Goal: Navigation & Orientation: Locate item on page

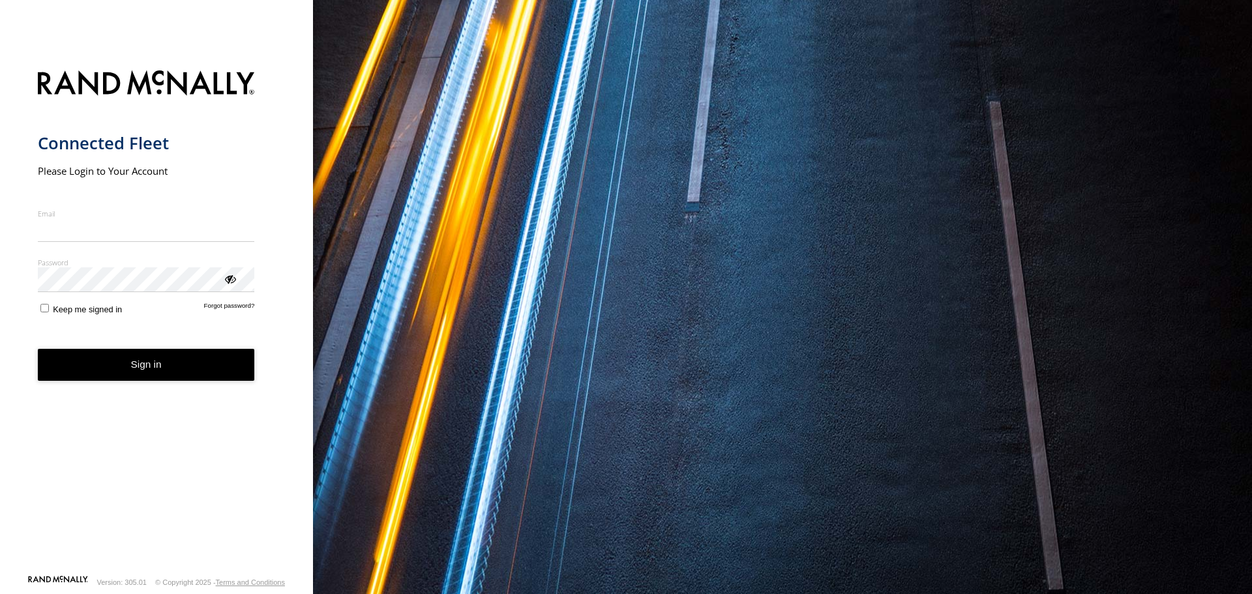
type input "**********"
click at [167, 381] on button "Sign in" at bounding box center [146, 365] width 217 height 32
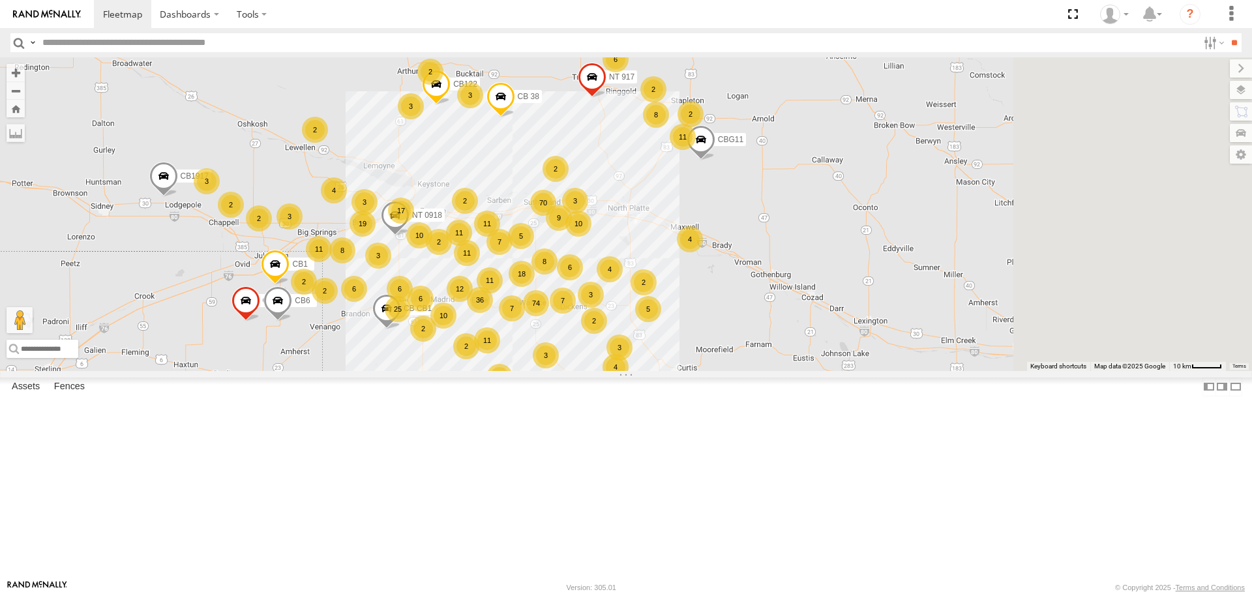
drag, startPoint x: 752, startPoint y: 448, endPoint x: 473, endPoint y: 451, distance: 278.4
click at [473, 370] on div "6 6 2 2 36 70 8 74 19 11 NT 917 3 2 11 10 5 12 11 5 CB1847 2 10 17 4 11 6 3 18 …" at bounding box center [626, 213] width 1252 height 313
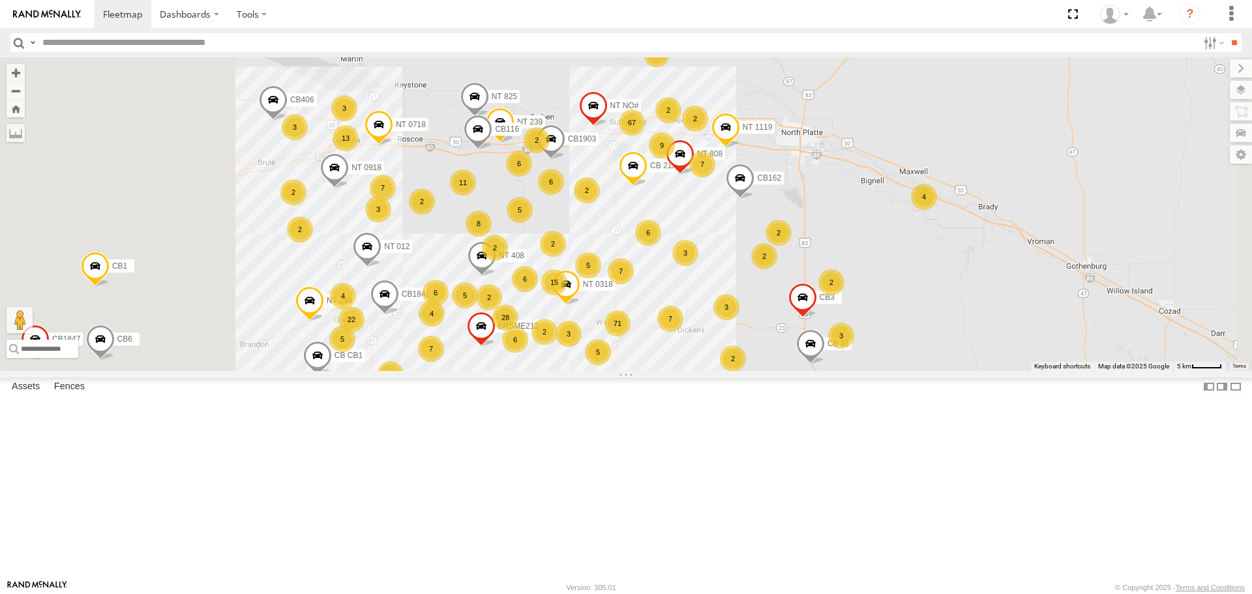
drag, startPoint x: 501, startPoint y: 369, endPoint x: 690, endPoint y: 473, distance: 215.3
click at [689, 370] on div "NT 917 CB1847 CB6 CB1917 CB CB1 NT 0918 CB1 CB122 CBG11 CB 38 CB1841 3 2 28 67 …" at bounding box center [626, 213] width 1252 height 313
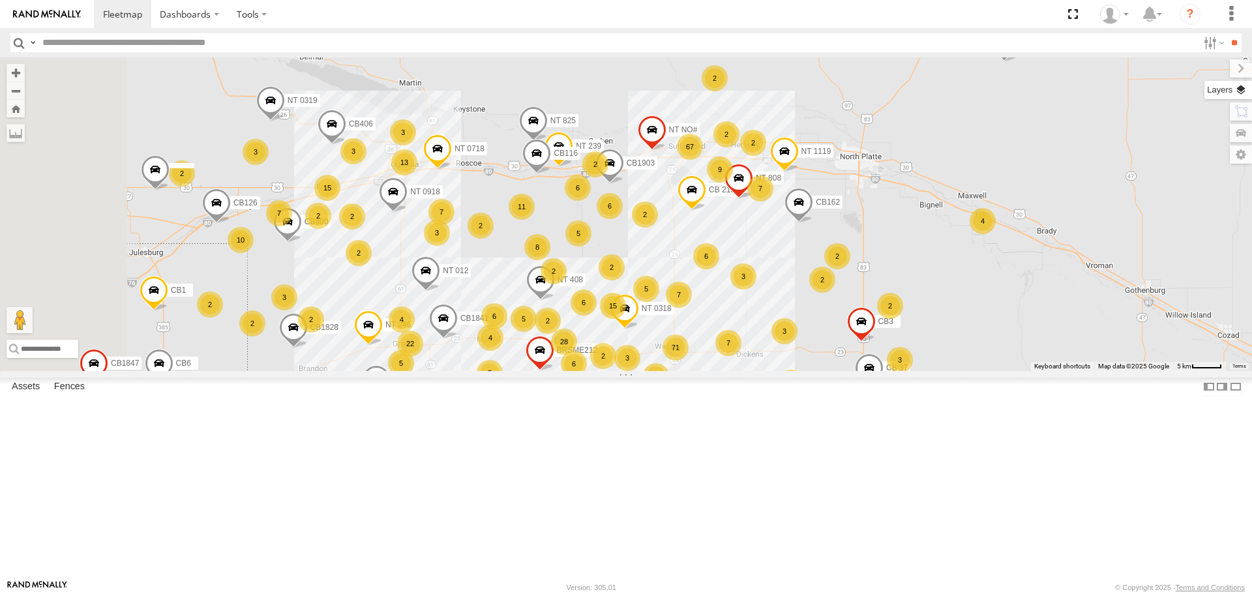
click at [1242, 88] on label at bounding box center [1228, 90] width 48 height 18
click at [0, 0] on span "Overlays" at bounding box center [0, 0] width 0 height 0
click at [0, 0] on span "Basemaps" at bounding box center [0, 0] width 0 height 0
click at [0, 0] on span "Satellite + Roadmap" at bounding box center [0, 0] width 0 height 0
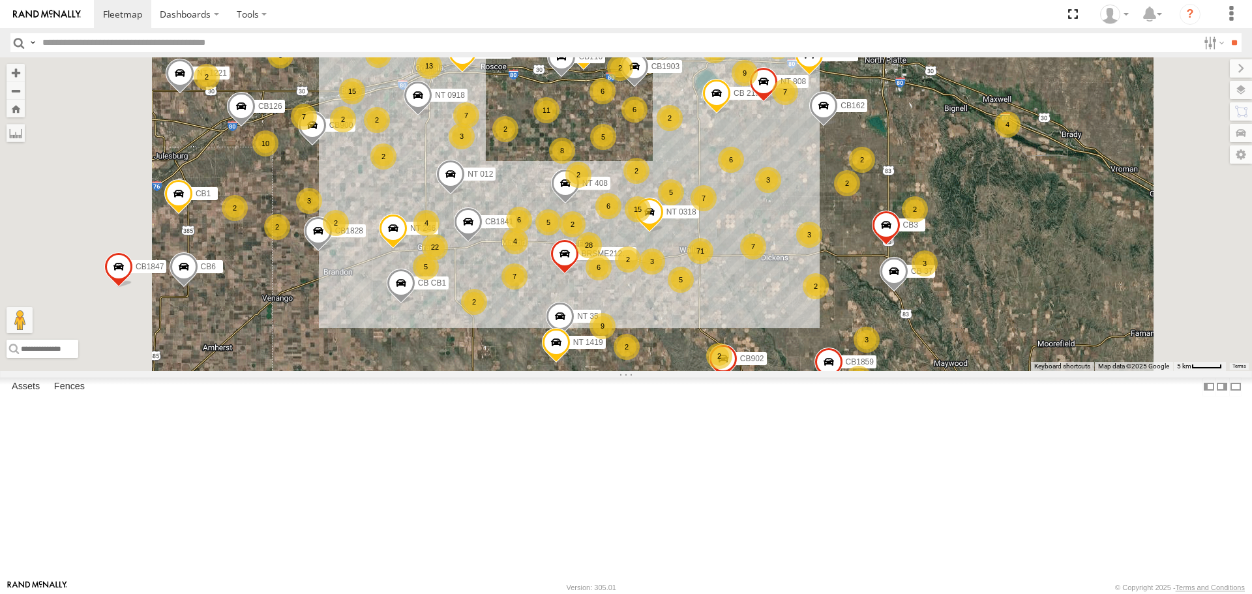
drag, startPoint x: 630, startPoint y: 392, endPoint x: 643, endPoint y: 305, distance: 87.7
click at [643, 305] on div "NT 917 CB1847 CB6 CB1917 CB CB1 NT 0918 CB1 CB122 CBG11 CB 38 CB1841 3 2 28 67 …" at bounding box center [626, 213] width 1252 height 313
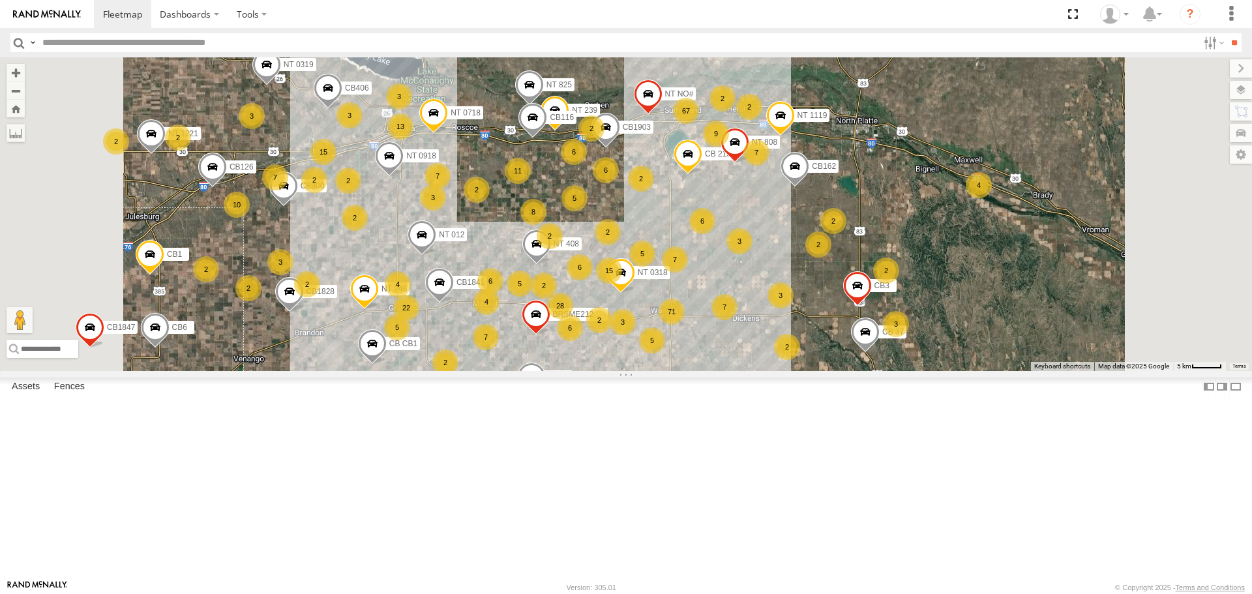
drag, startPoint x: 667, startPoint y: 374, endPoint x: 639, endPoint y: 431, distance: 63.6
click at [499, 350] on div "7" at bounding box center [486, 337] width 26 height 26
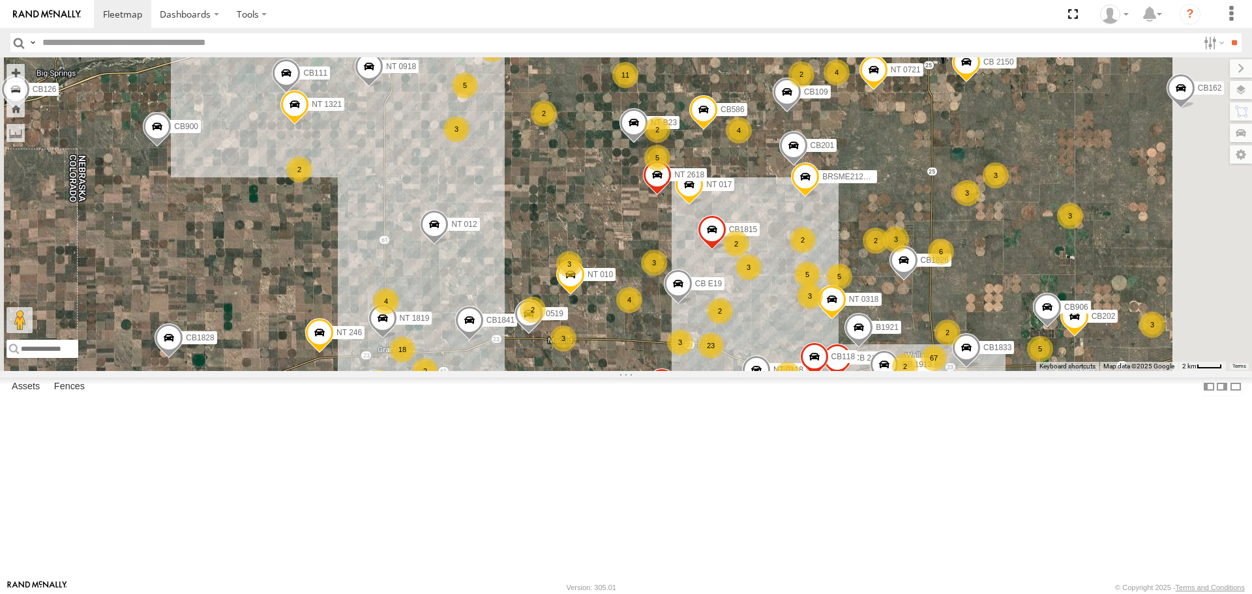
drag, startPoint x: 586, startPoint y: 468, endPoint x: 647, endPoint y: 485, distance: 63.6
click at [647, 370] on div "NT 917 CB1847 CB6 CB1917 CB CB1 NT 0918 CB1 CB122 CBG11 CB 38 CB1841 NT 0718 CB…" at bounding box center [626, 213] width 1252 height 313
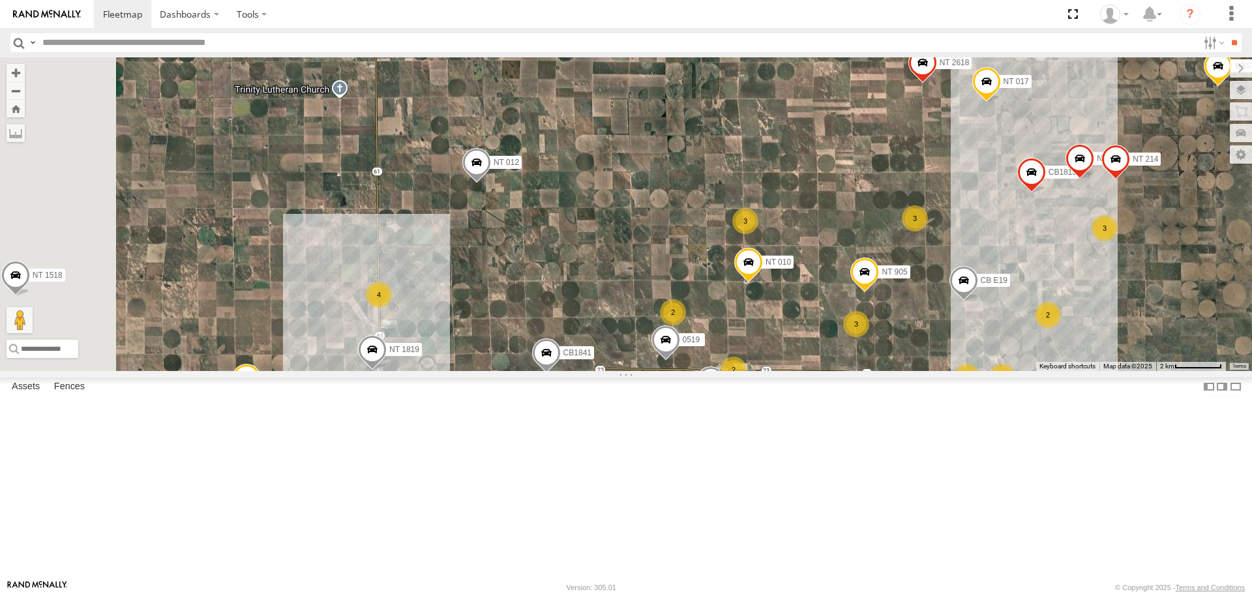
drag, startPoint x: 587, startPoint y: 379, endPoint x: 642, endPoint y: 383, distance: 54.9
click at [642, 370] on div "NT 917 CB1847 CB6 CB1917 CB CB1 NT 0918 CB1 CB122 CBG11 CB 38 CB1841 NT 0718 CB…" at bounding box center [626, 213] width 1252 height 313
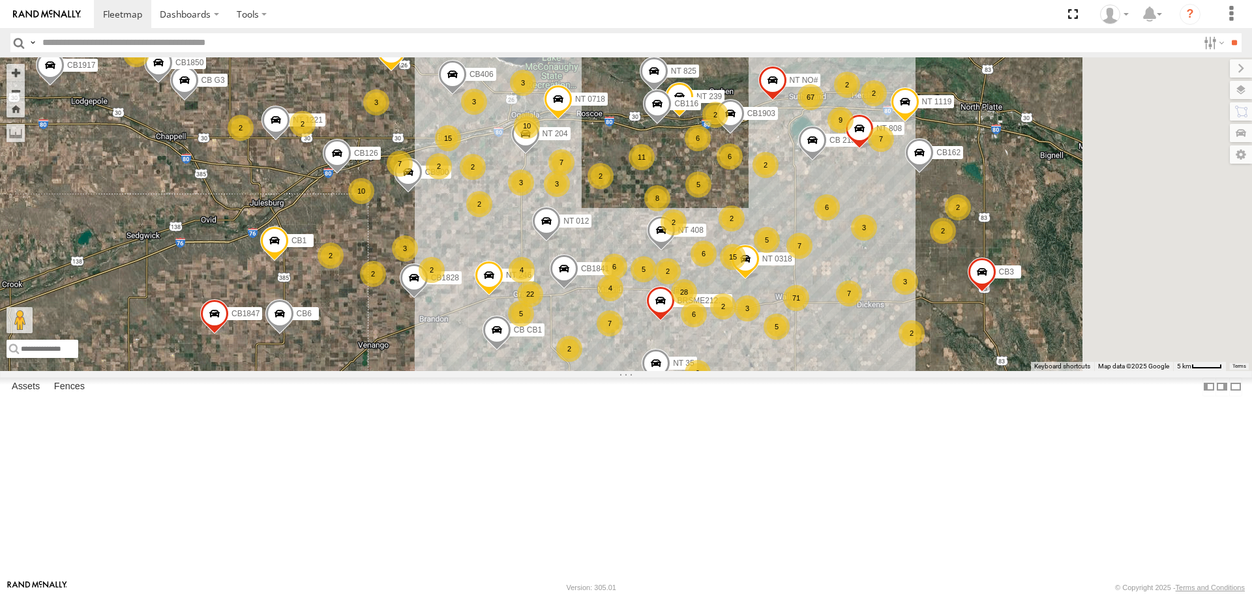
drag, startPoint x: 718, startPoint y: 433, endPoint x: 587, endPoint y: 465, distance: 135.5
click at [587, 370] on div "NT 917 CB1847 CB6 CB1917 CB CB1 CB1 CB122 CBG11 CB 38 CB1841 3 28 67 71 15 6 3 …" at bounding box center [626, 213] width 1252 height 313
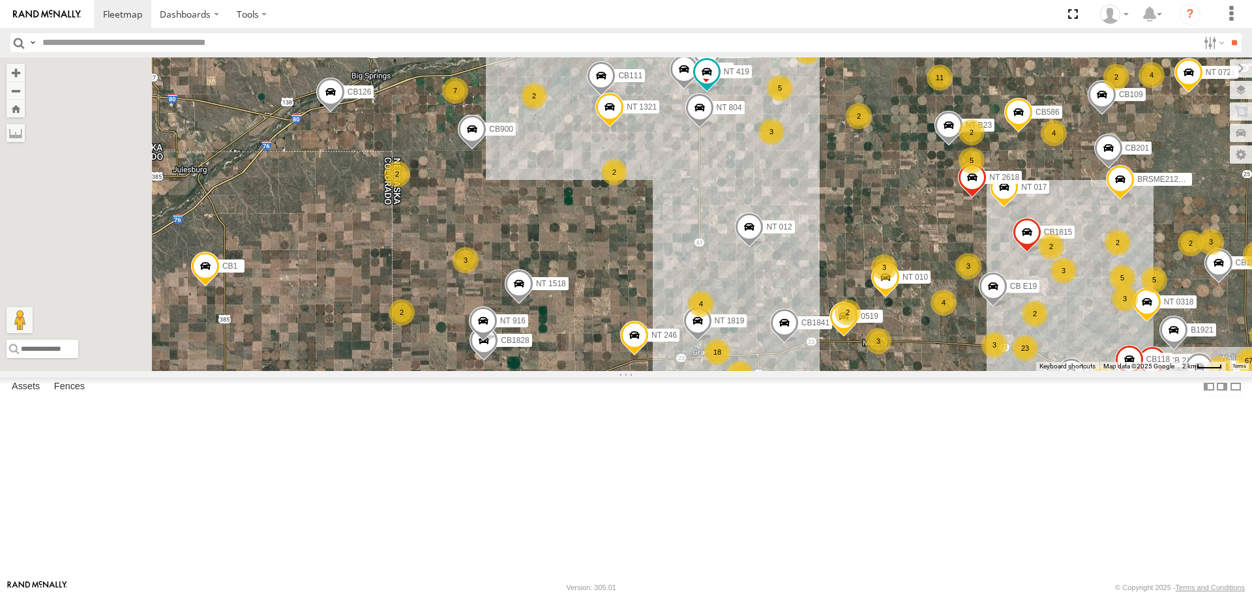
drag, startPoint x: 816, startPoint y: 494, endPoint x: 1066, endPoint y: 565, distance: 260.2
click at [1066, 370] on div "NT 917 CB1847 CB6 CB1917 CB CB1 CB1 CB122 CBG11 CB 38 CB1841 CB G3 NT 0718 CB 2…" at bounding box center [626, 213] width 1252 height 313
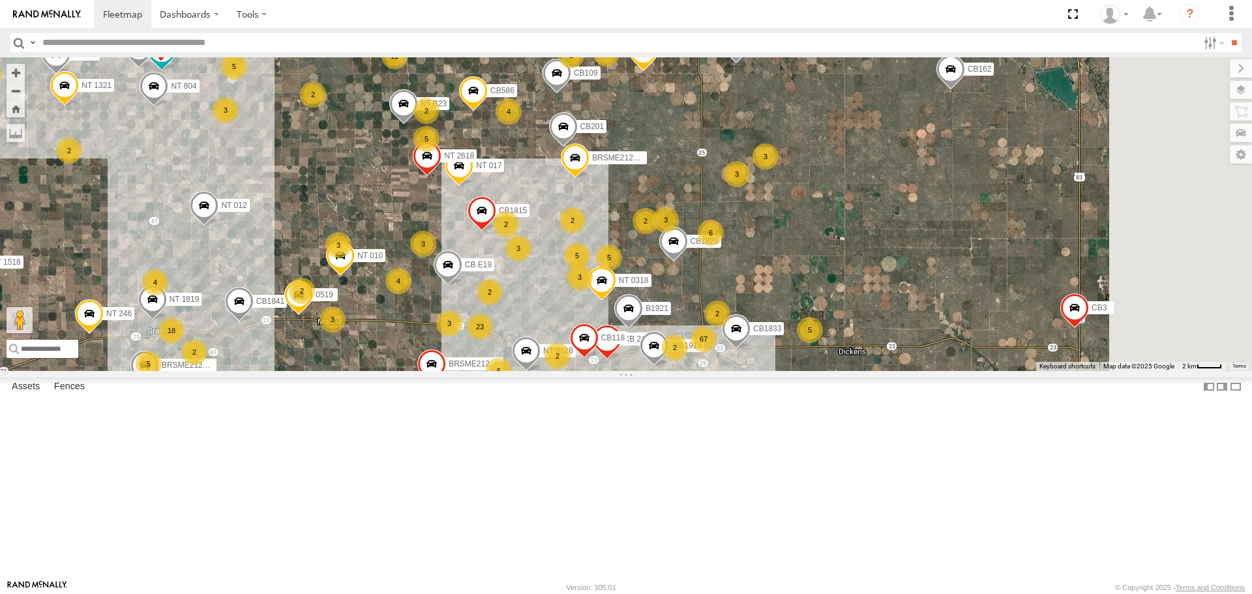
drag, startPoint x: 866, startPoint y: 323, endPoint x: 306, endPoint y: 293, distance: 560.7
click at [306, 293] on main "To navigate the map with touch gestures double-tap and hold your finger on the …" at bounding box center [626, 318] width 1252 height 522
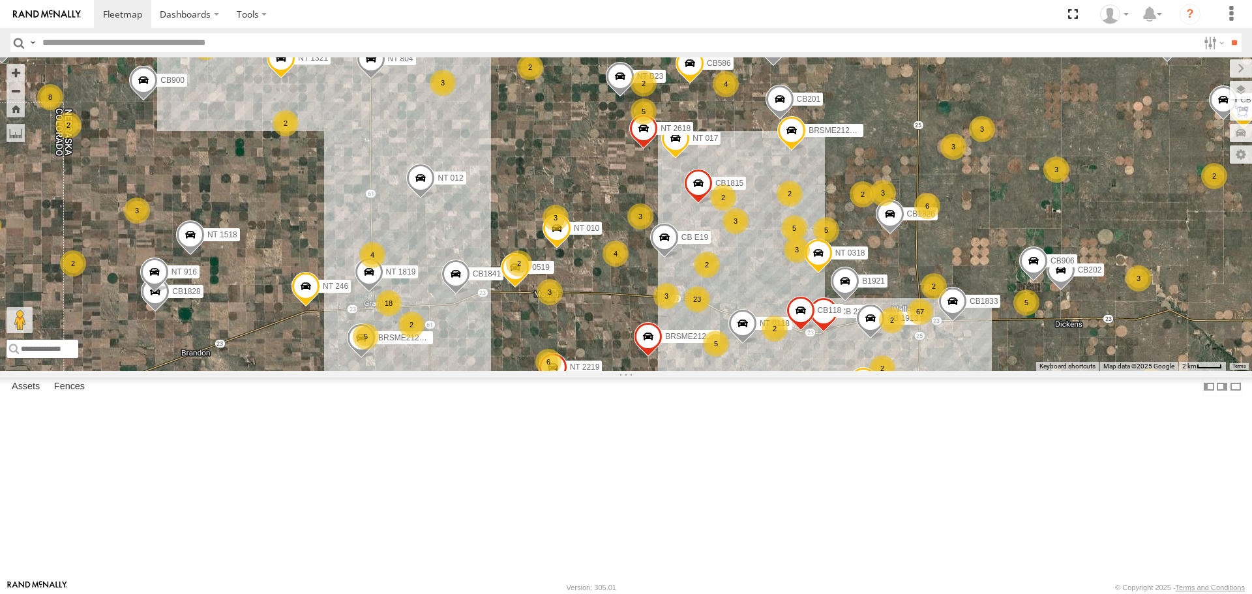
drag, startPoint x: 896, startPoint y: 352, endPoint x: 1179, endPoint y: 340, distance: 282.5
click at [1179, 340] on div "To navigate the map with touch gestures double-tap and hold your finger on the …" at bounding box center [626, 213] width 1252 height 313
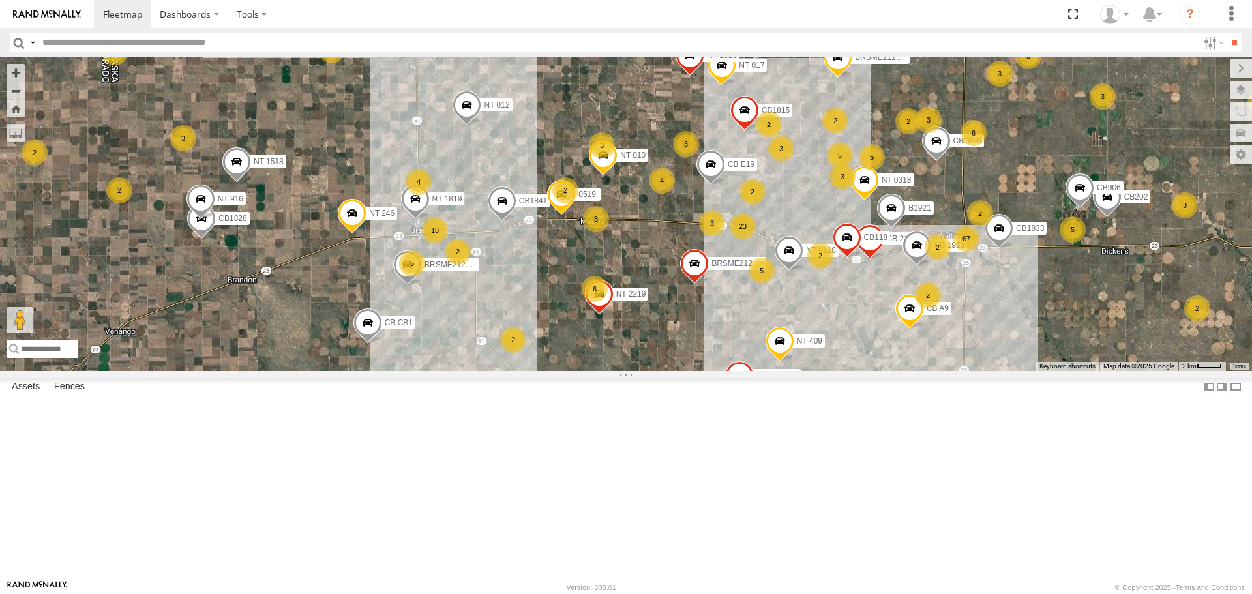
drag, startPoint x: 396, startPoint y: 332, endPoint x: 413, endPoint y: 252, distance: 81.8
click at [413, 252] on div "NT 917 CB1847 CB6 CB1917 CB CB1 CB1 CB122 CBG11 CB 38 CB1841 CB G3 NT 0718 CB 2…" at bounding box center [626, 213] width 1252 height 313
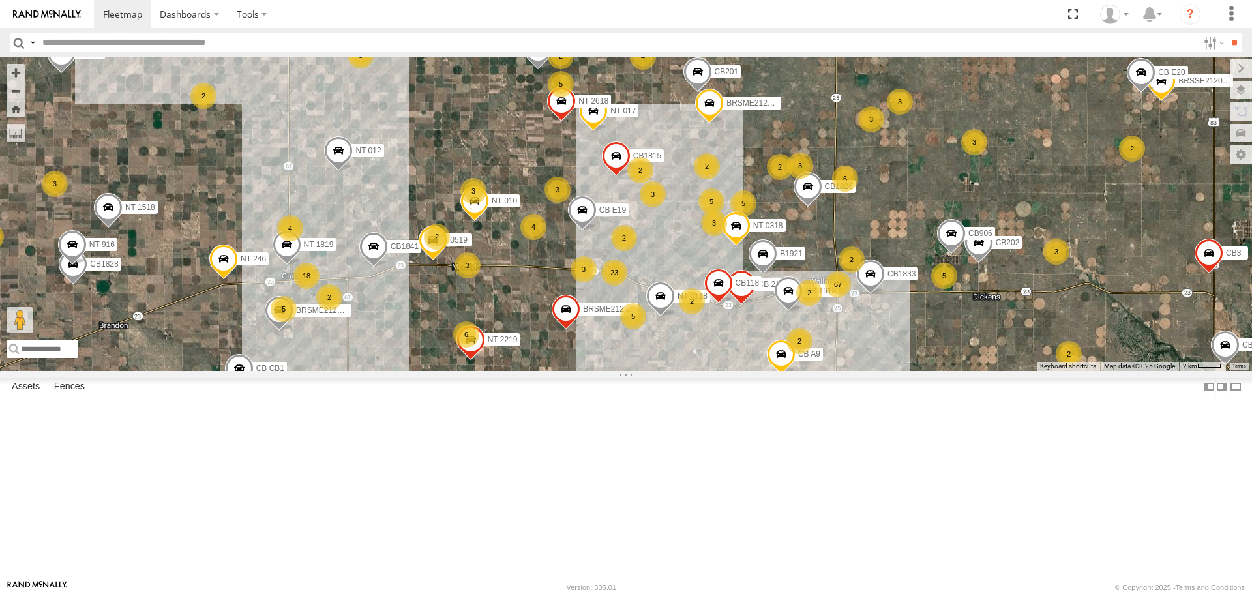
drag, startPoint x: 674, startPoint y: 361, endPoint x: 576, endPoint y: 412, distance: 110.8
click at [576, 370] on div "NT 917 CB1847 CB6 CB1917 CB CB1 CB1 CB122 CBG11 CB 38 CB1841 CB G3 NT 0718 CB 2…" at bounding box center [626, 213] width 1252 height 313
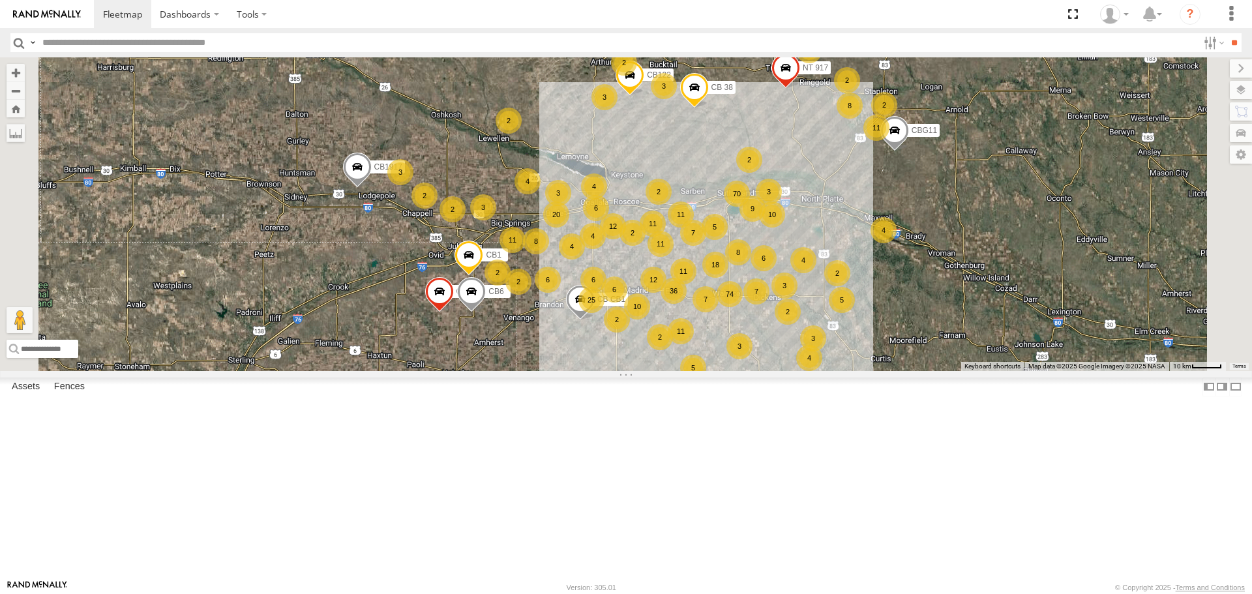
click at [574, 27] on section "Dashboards" at bounding box center [671, 14] width 1154 height 28
